Goal: Book appointment/travel/reservation

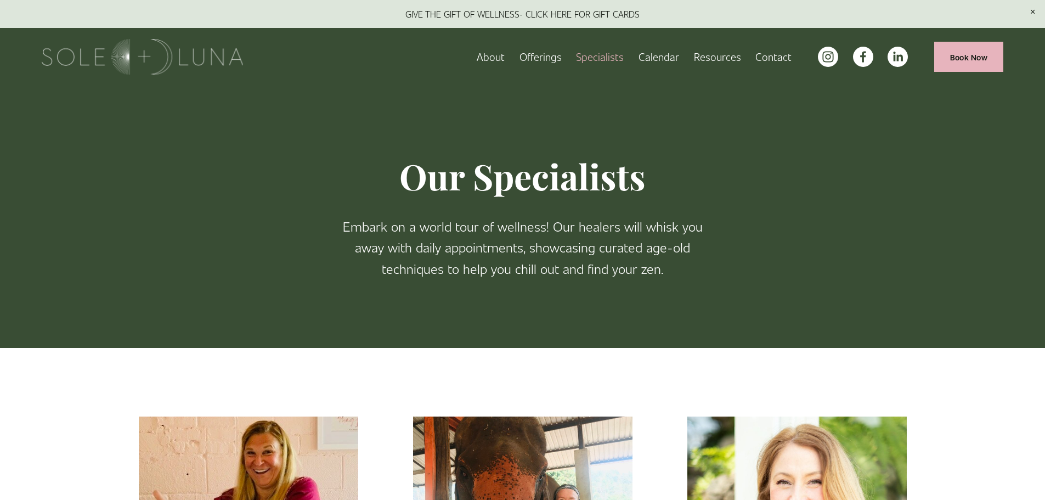
click at [987, 52] on link "Book Now" at bounding box center [968, 57] width 69 height 30
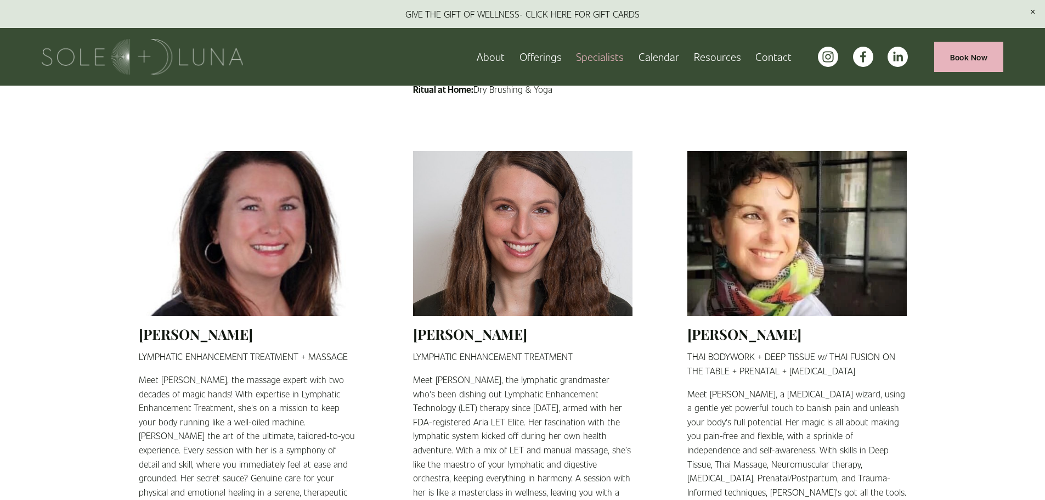
scroll to position [824, 0]
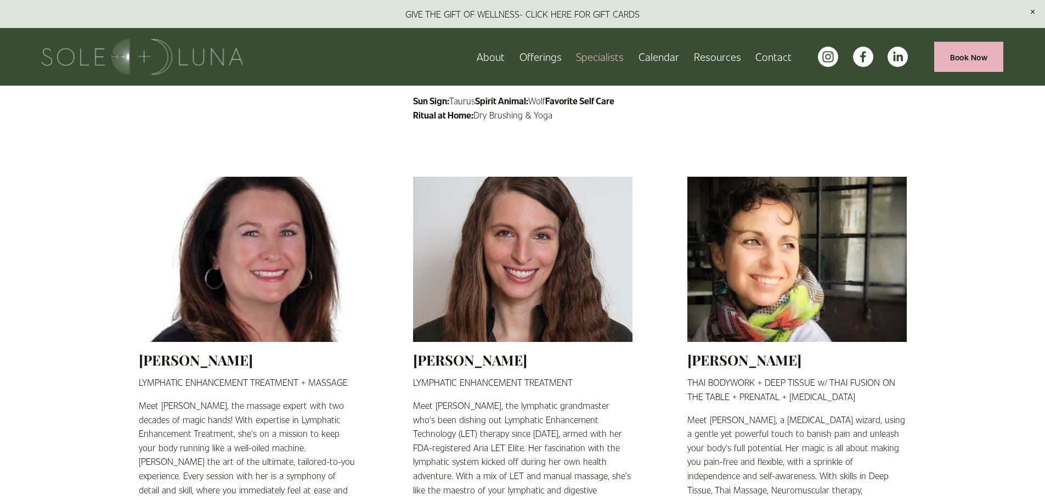
click at [588, 61] on link "Specialists" at bounding box center [600, 56] width 48 height 19
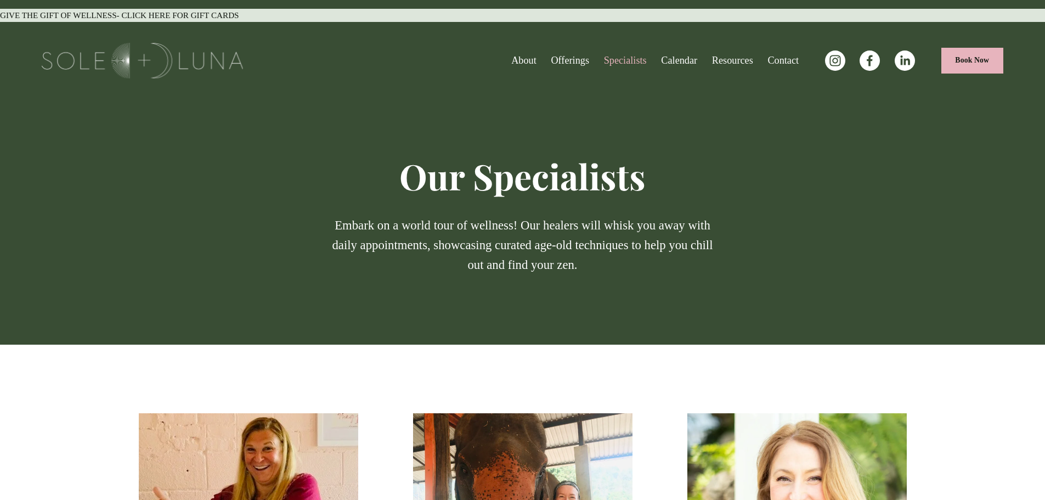
click at [661, 57] on link "Calendar" at bounding box center [679, 61] width 36 height 18
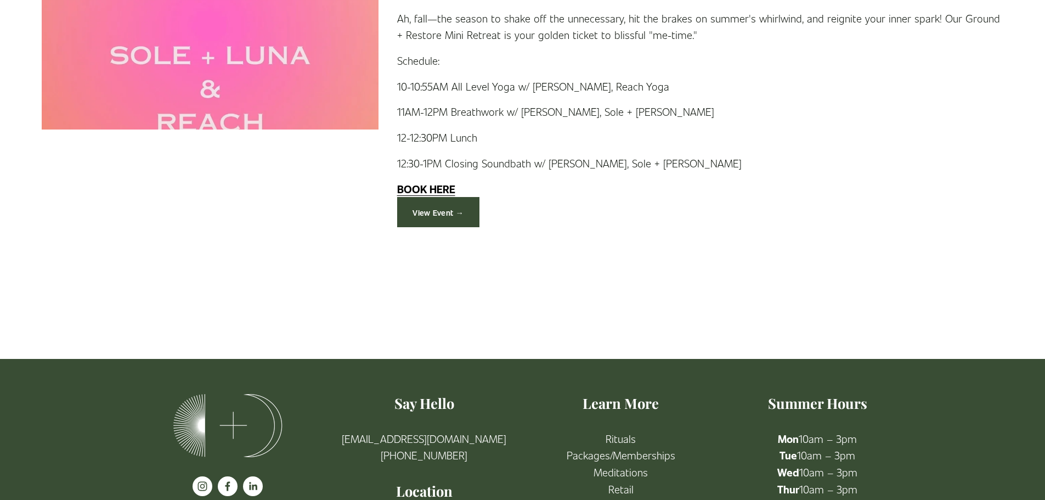
scroll to position [3907, 0]
